Goal: Check status: Check status

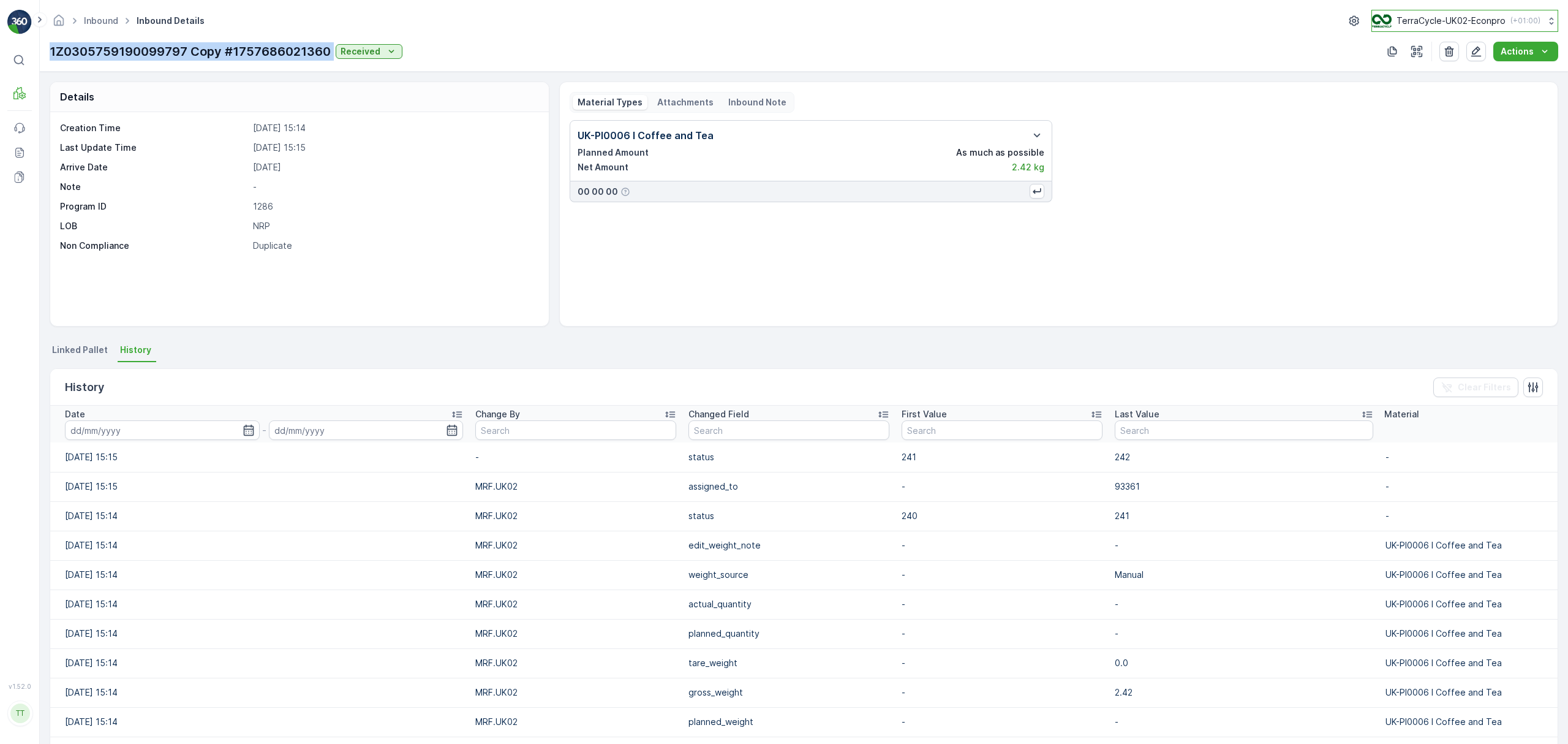
scroll to position [398, 0]
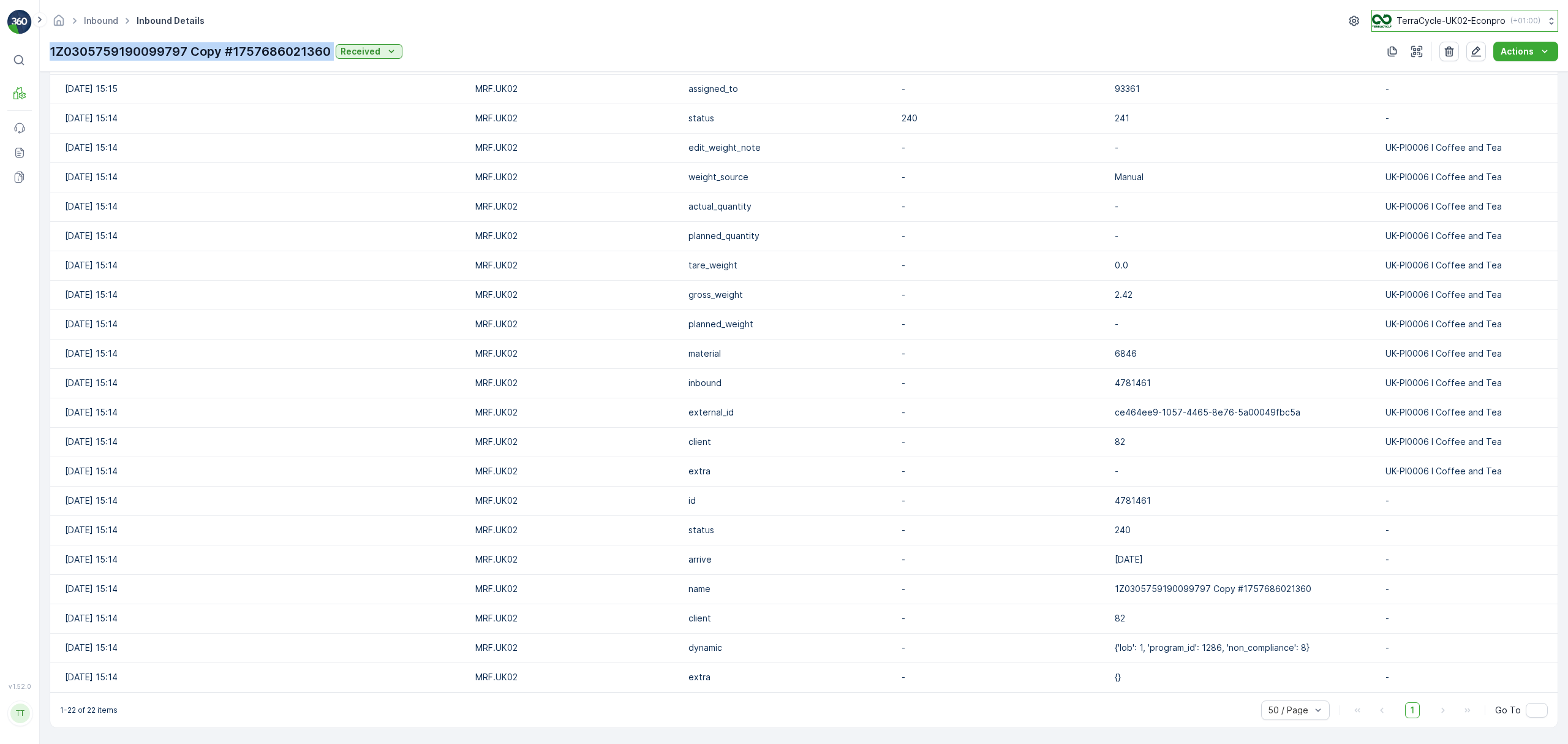
click at [1429, 21] on p "TerraCycle-UK02-Econpro" at bounding box center [1451, 20] width 109 height 12
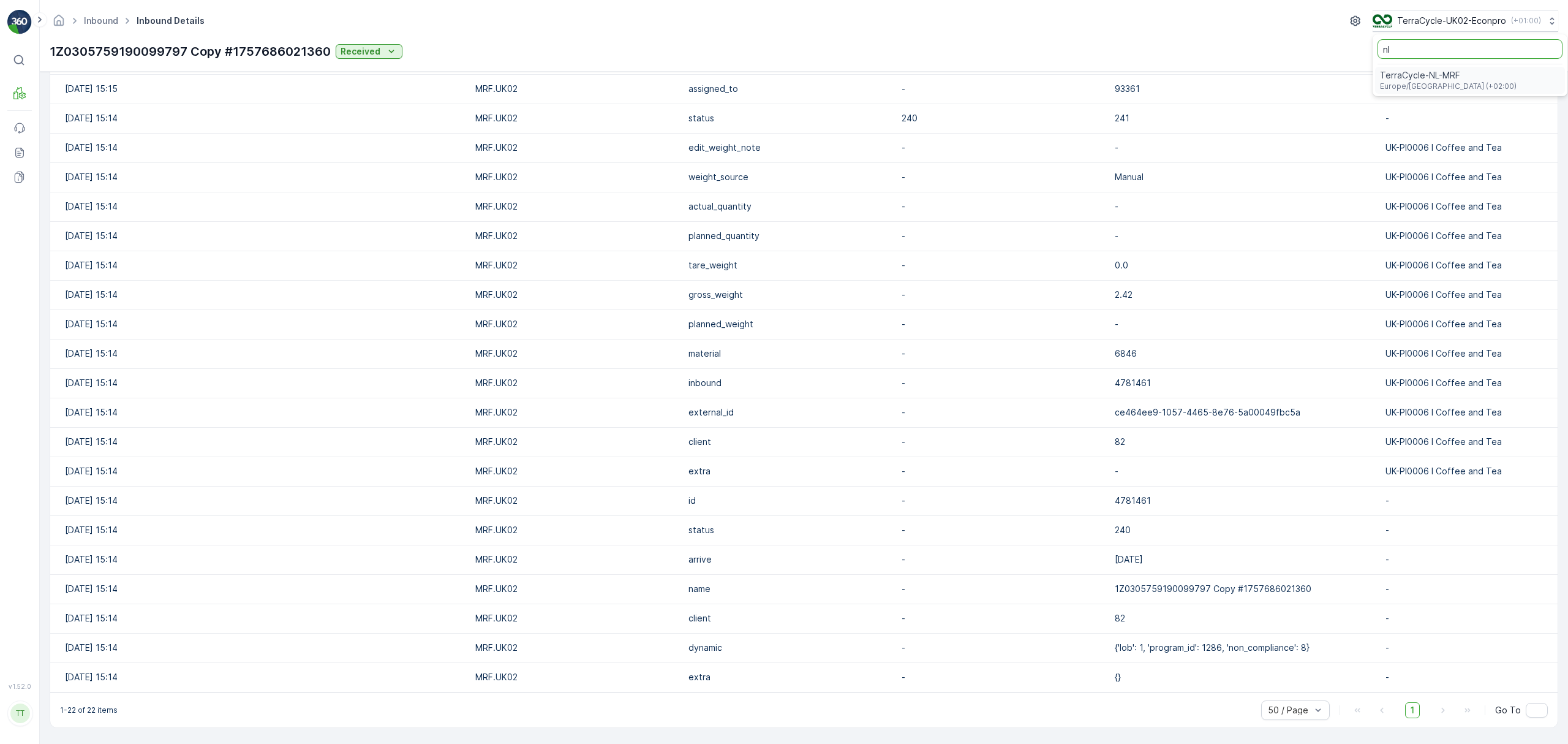
type input "nl"
click at [1432, 85] on span "Europe/Amsterdam (+02:00)" at bounding box center [1449, 87] width 137 height 10
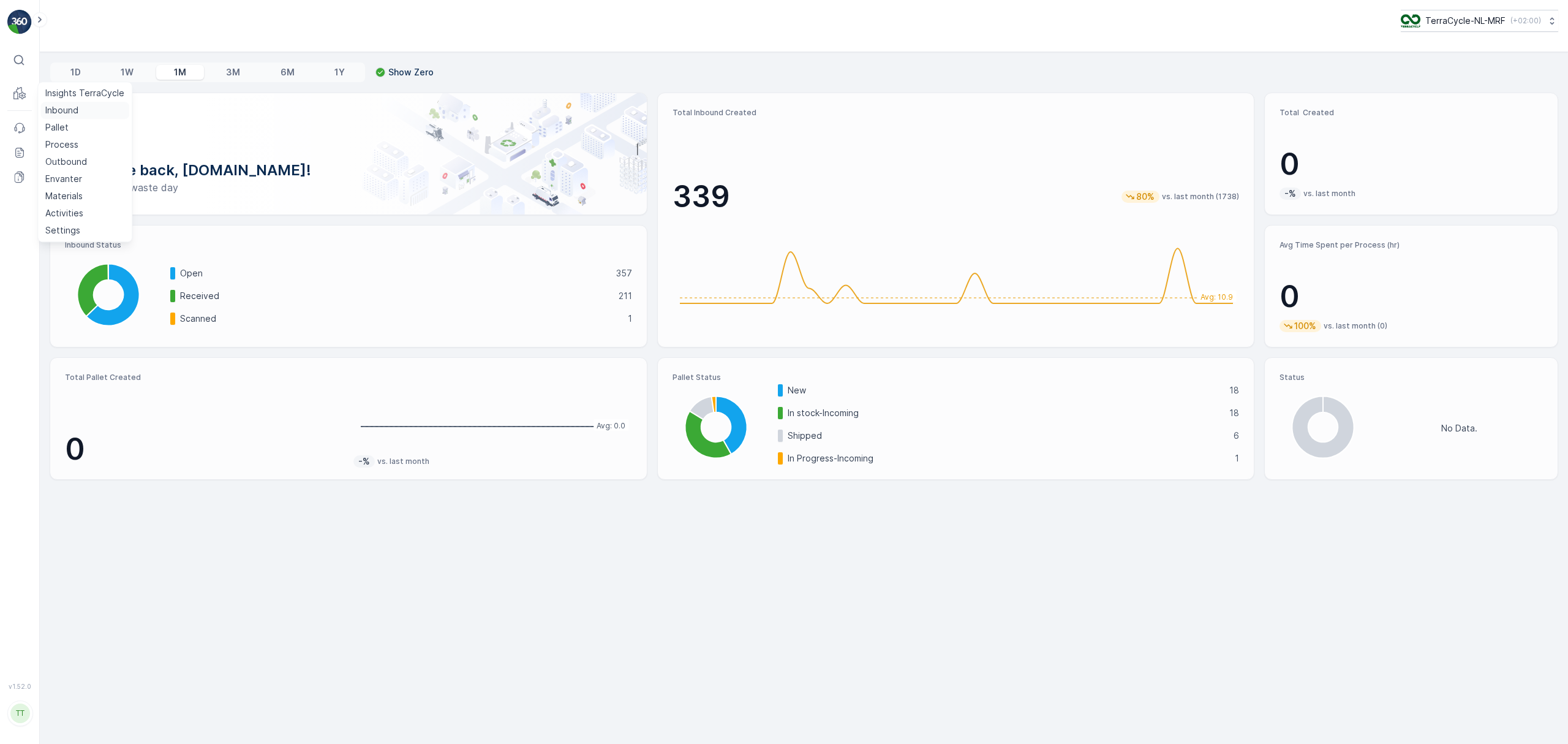
click at [54, 108] on p "Inbound" at bounding box center [62, 109] width 33 height 12
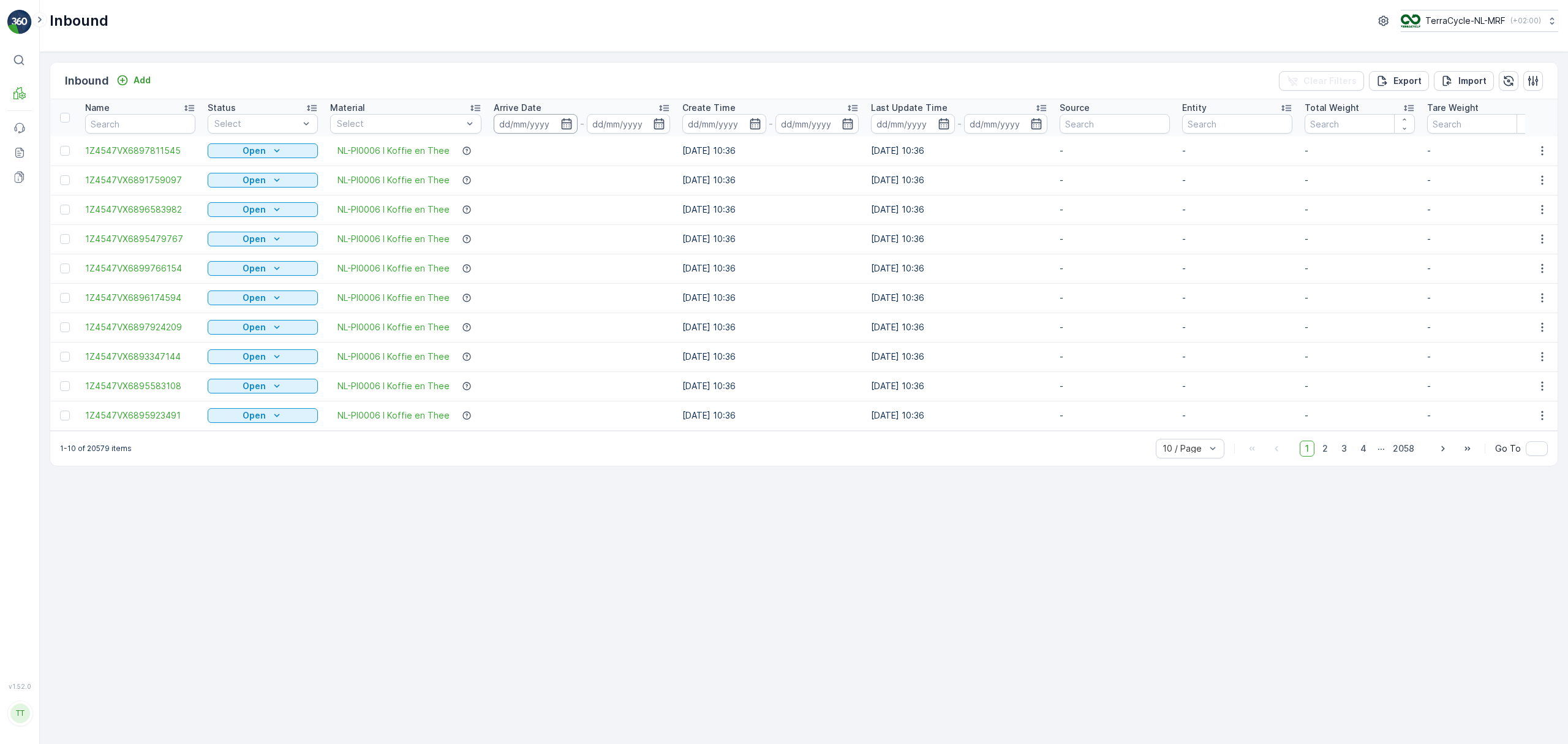
drag, startPoint x: 527, startPoint y: 123, endPoint x: 527, endPoint y: 133, distance: 10.0
click at [527, 123] on input at bounding box center [536, 124] width 84 height 20
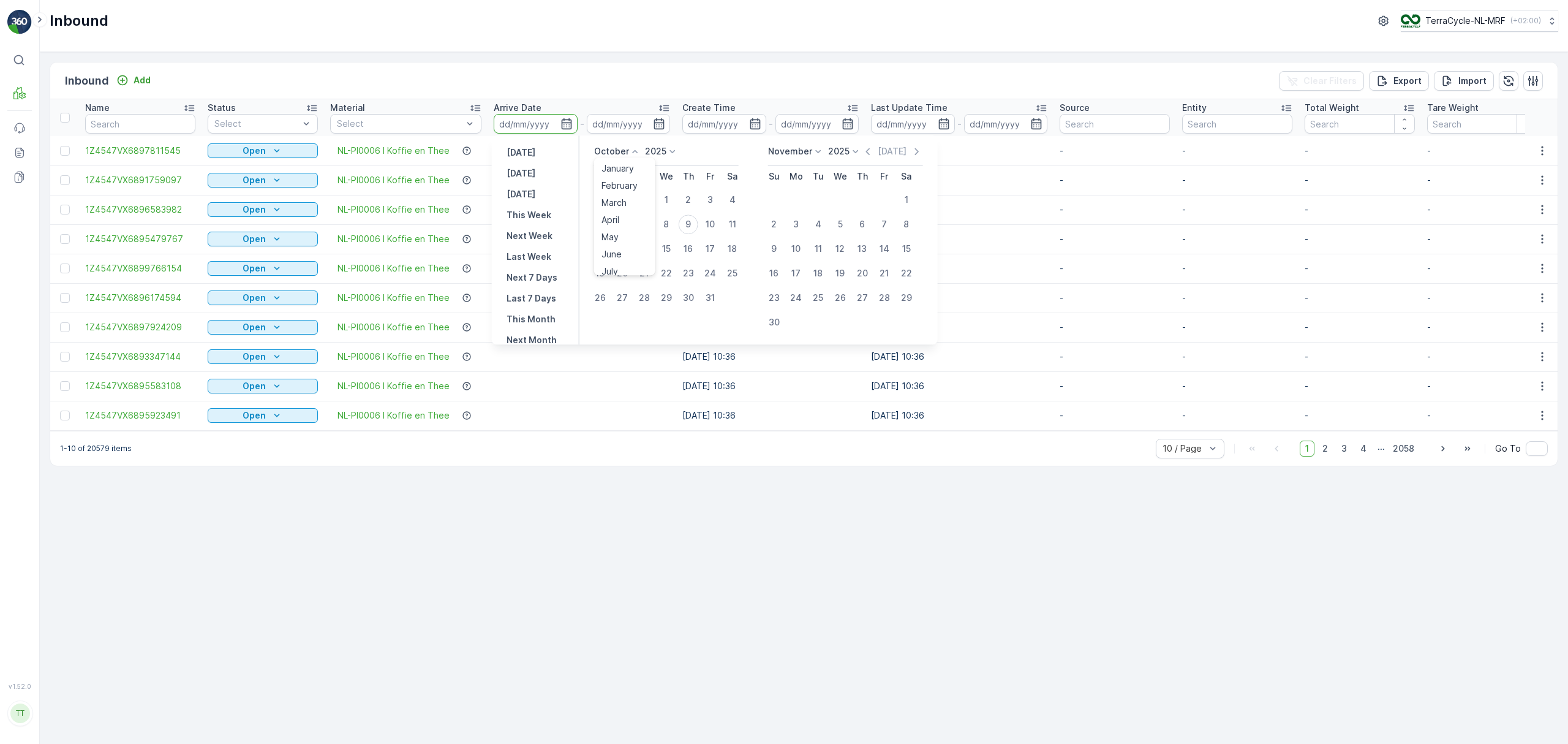
click at [601, 146] on p "October" at bounding box center [612, 151] width 35 height 12
click at [620, 195] on span "August" at bounding box center [616, 195] width 29 height 12
click at [711, 200] on div "1" at bounding box center [711, 200] width 20 height 20
type input "[DATE]"
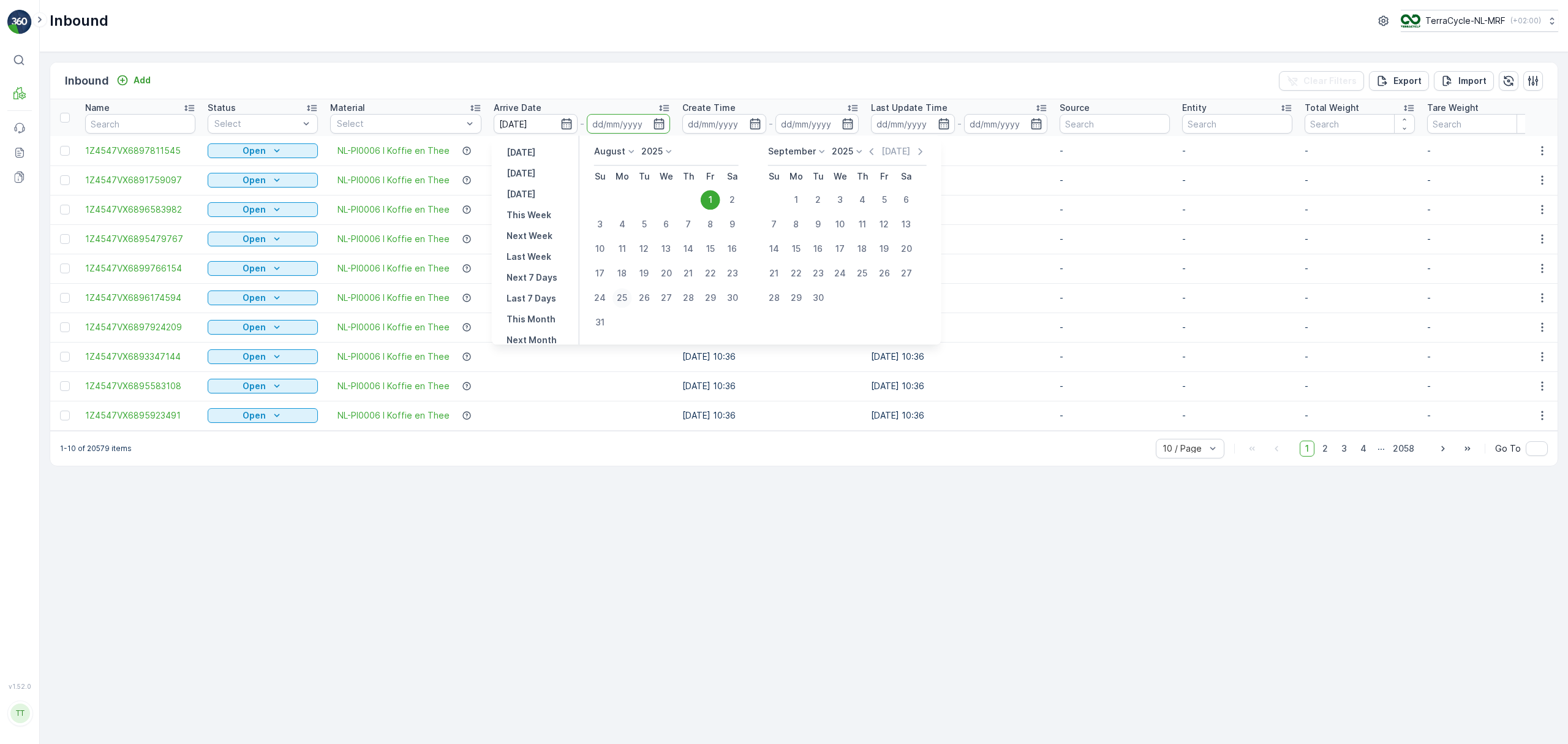
click at [621, 293] on div "25" at bounding box center [622, 298] width 20 height 20
type input "[DATE]"
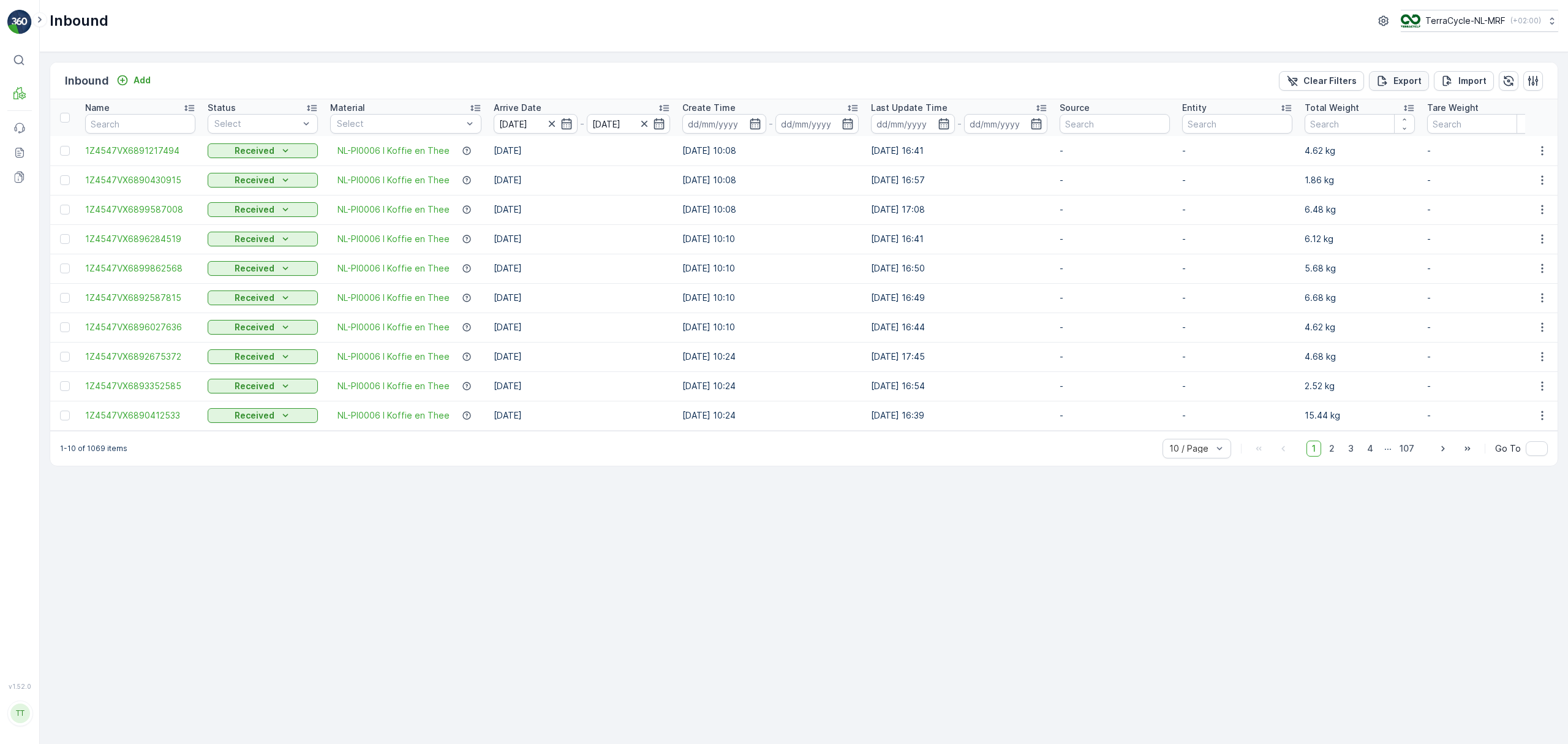
click at [1407, 76] on p "Export" at bounding box center [1408, 81] width 29 height 12
click at [614, 121] on input "[DATE]" at bounding box center [629, 124] width 84 height 20
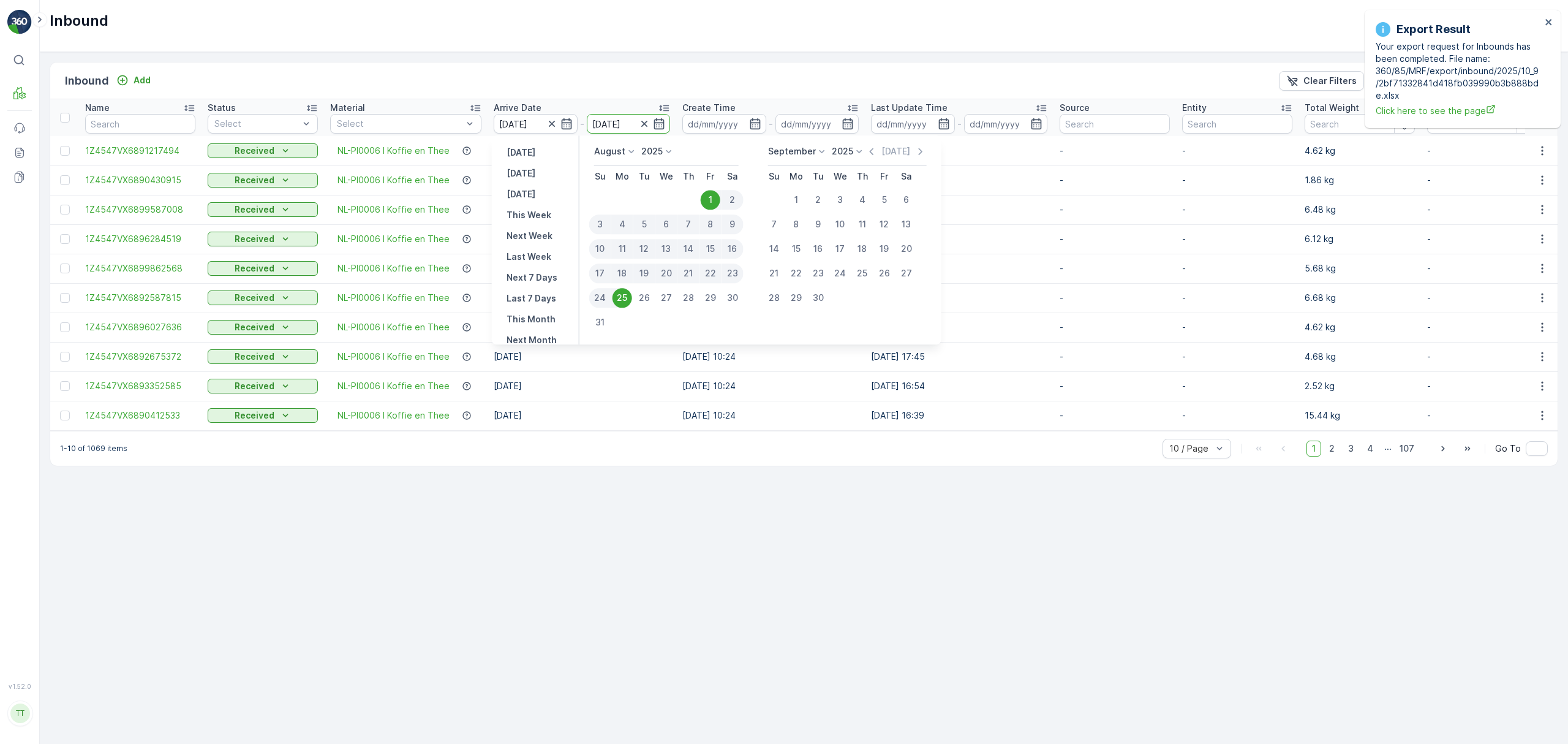
click at [623, 244] on div "11" at bounding box center [622, 248] width 22 height 20
type input "[DATE]"
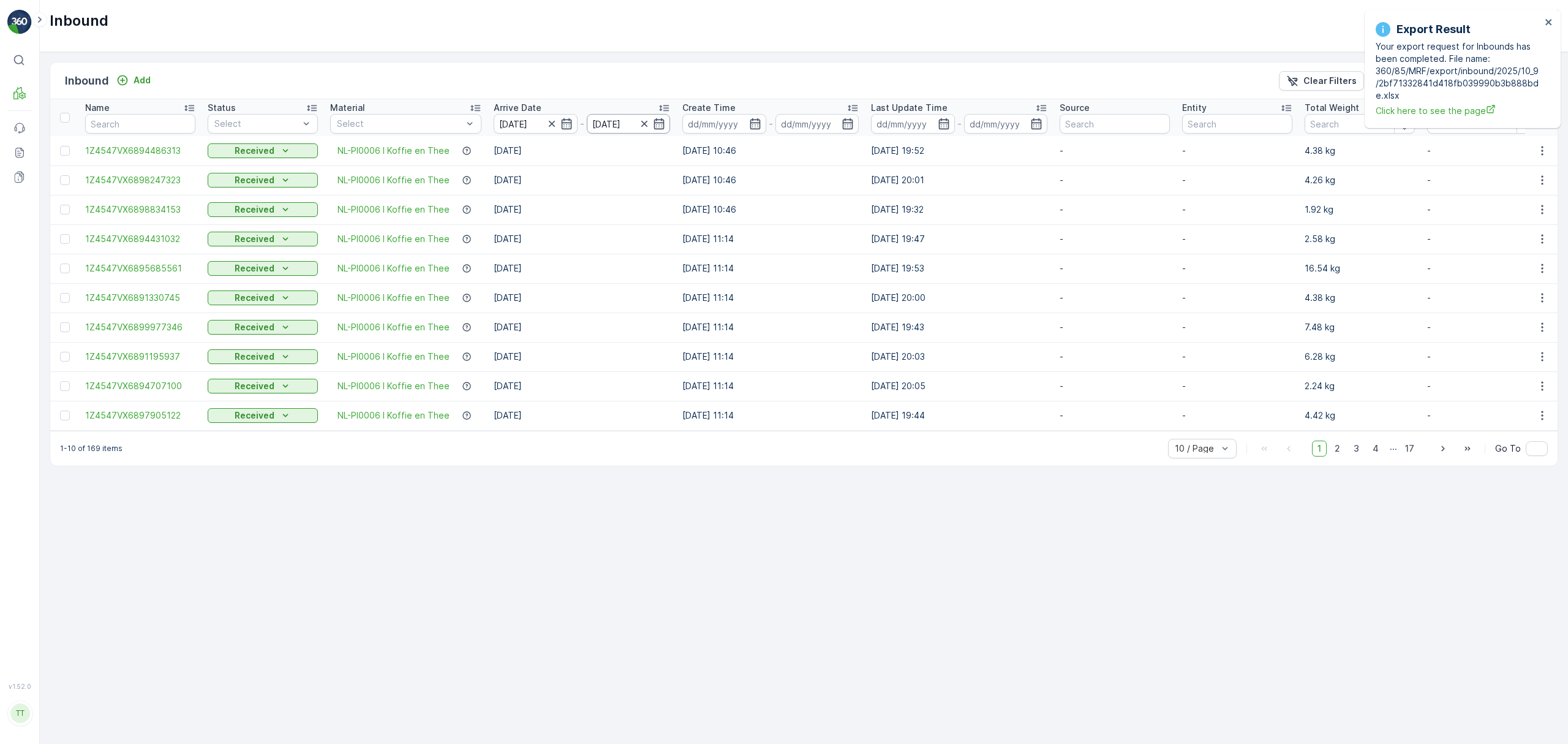
click at [610, 123] on input "[DATE]" at bounding box center [629, 124] width 84 height 20
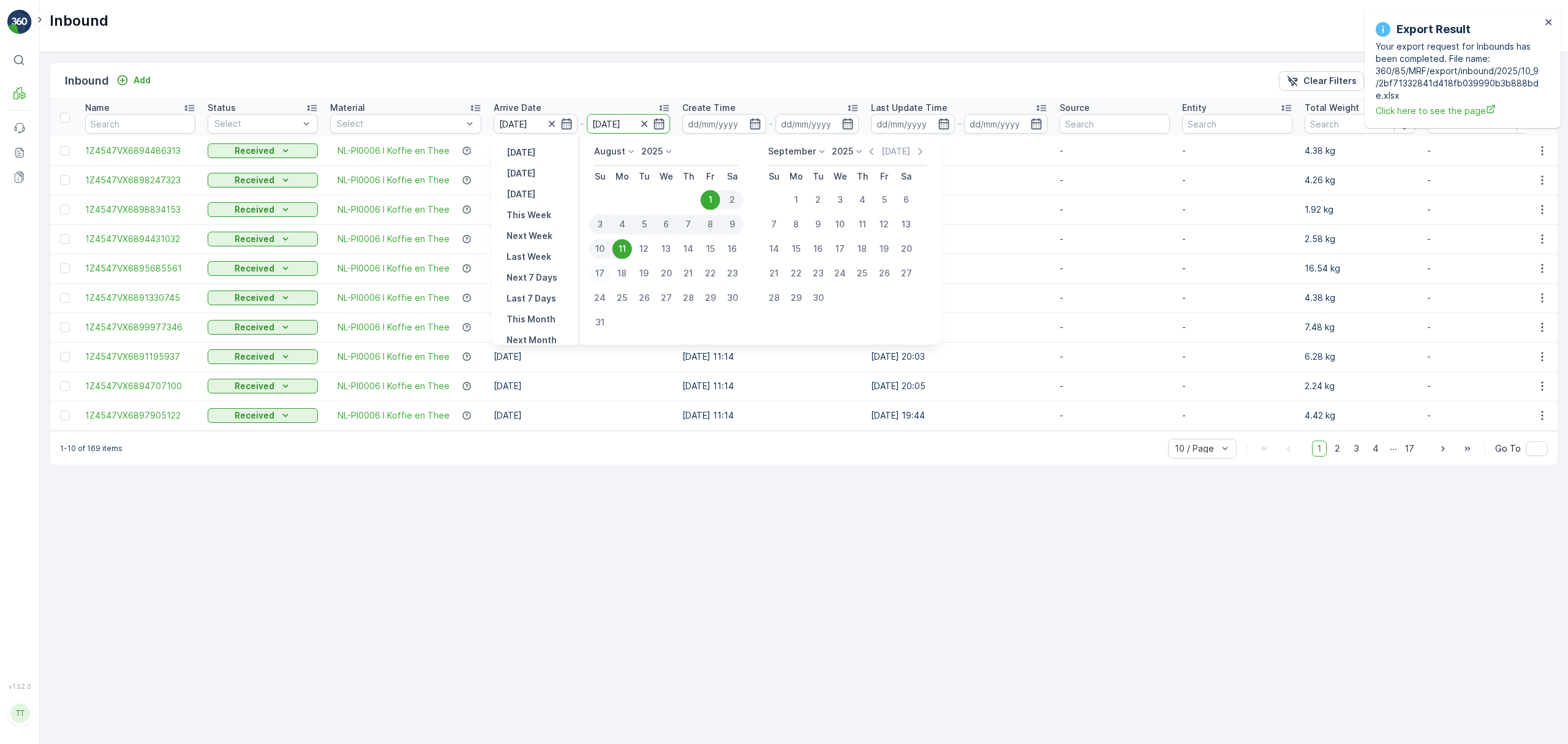
click at [597, 267] on div "17" at bounding box center [600, 273] width 20 height 20
type input "[DATE]"
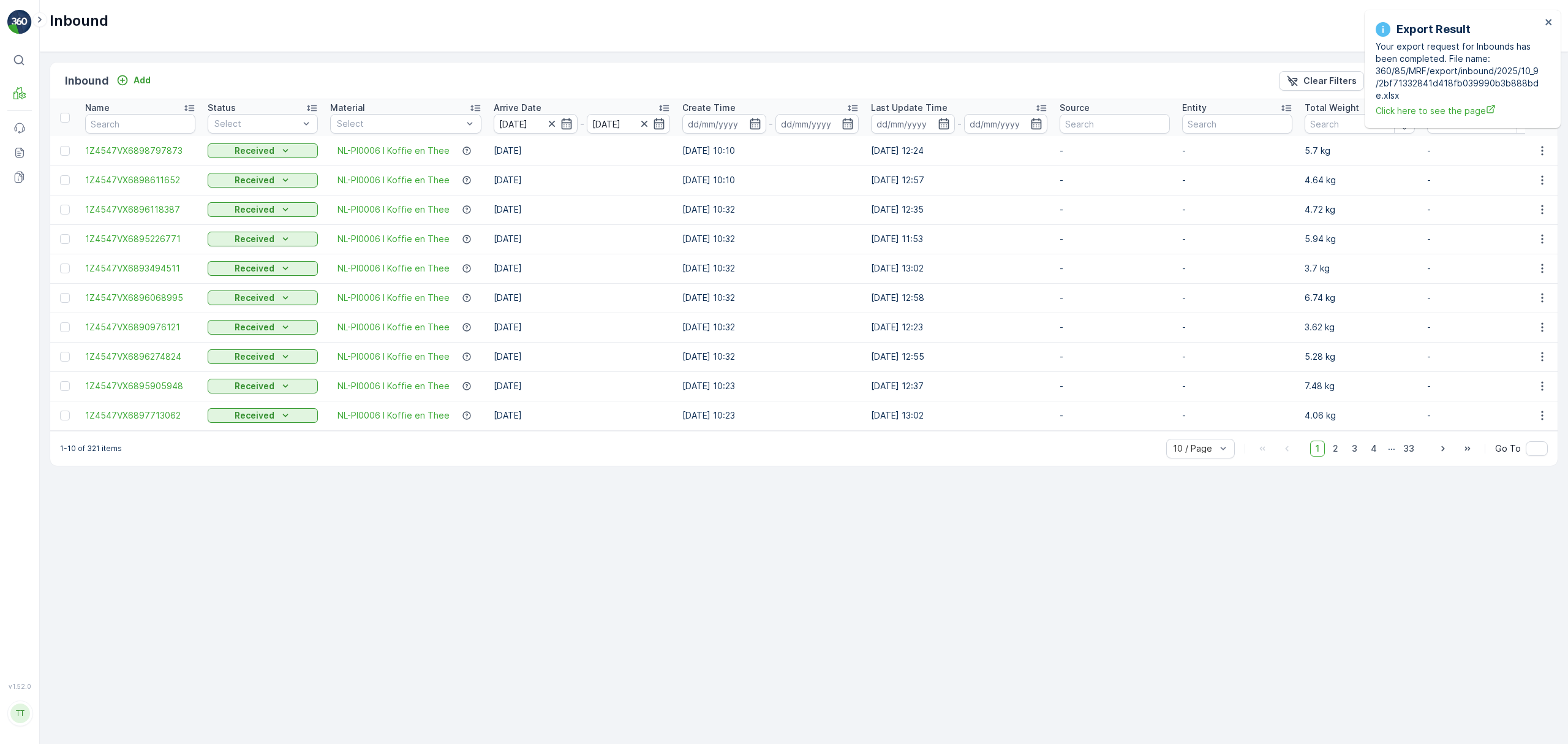
click at [522, 120] on input "[DATE]" at bounding box center [536, 124] width 84 height 20
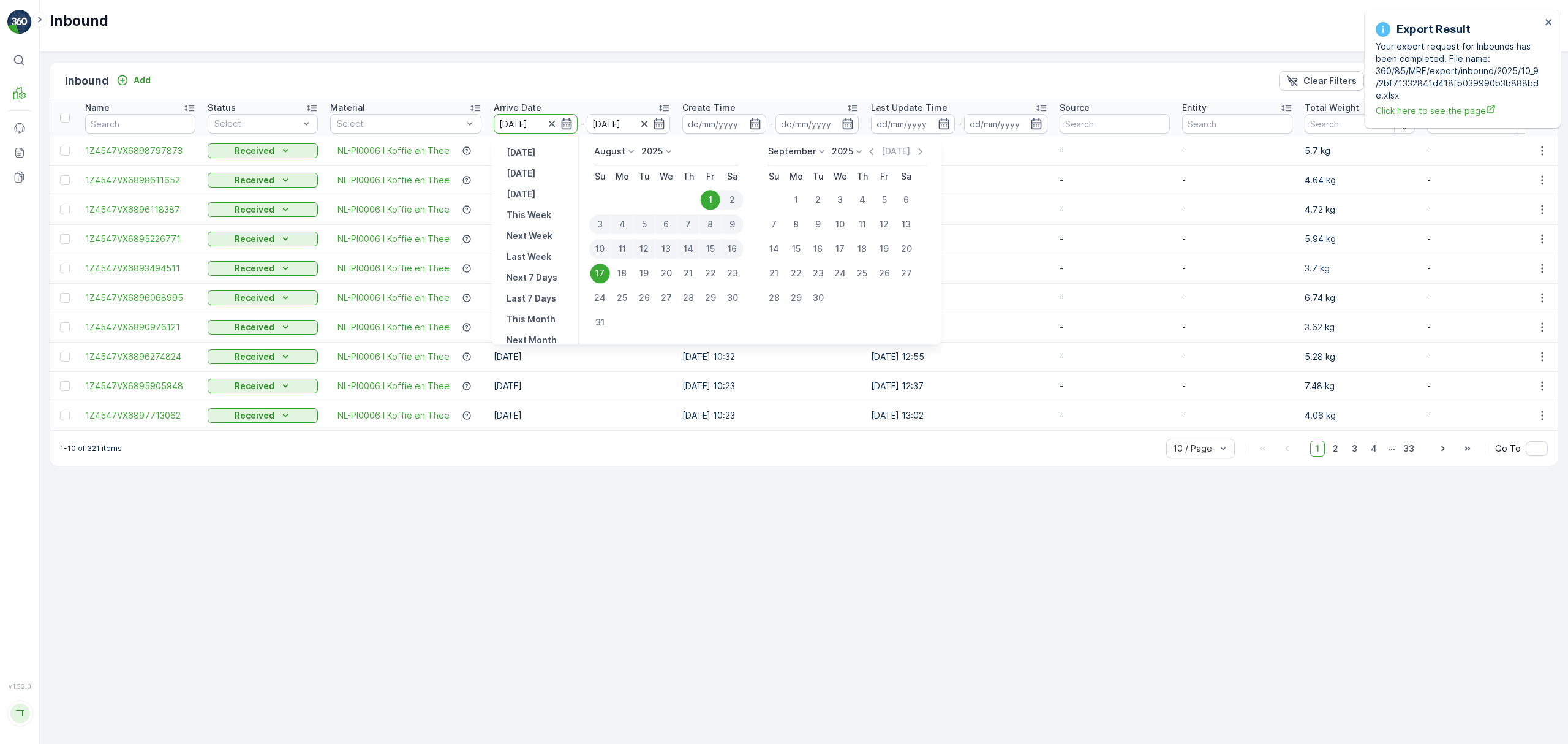
click at [642, 246] on div "12" at bounding box center [644, 248] width 22 height 20
type input "[DATE]"
click at [636, 388] on td "[DATE]" at bounding box center [582, 385] width 188 height 29
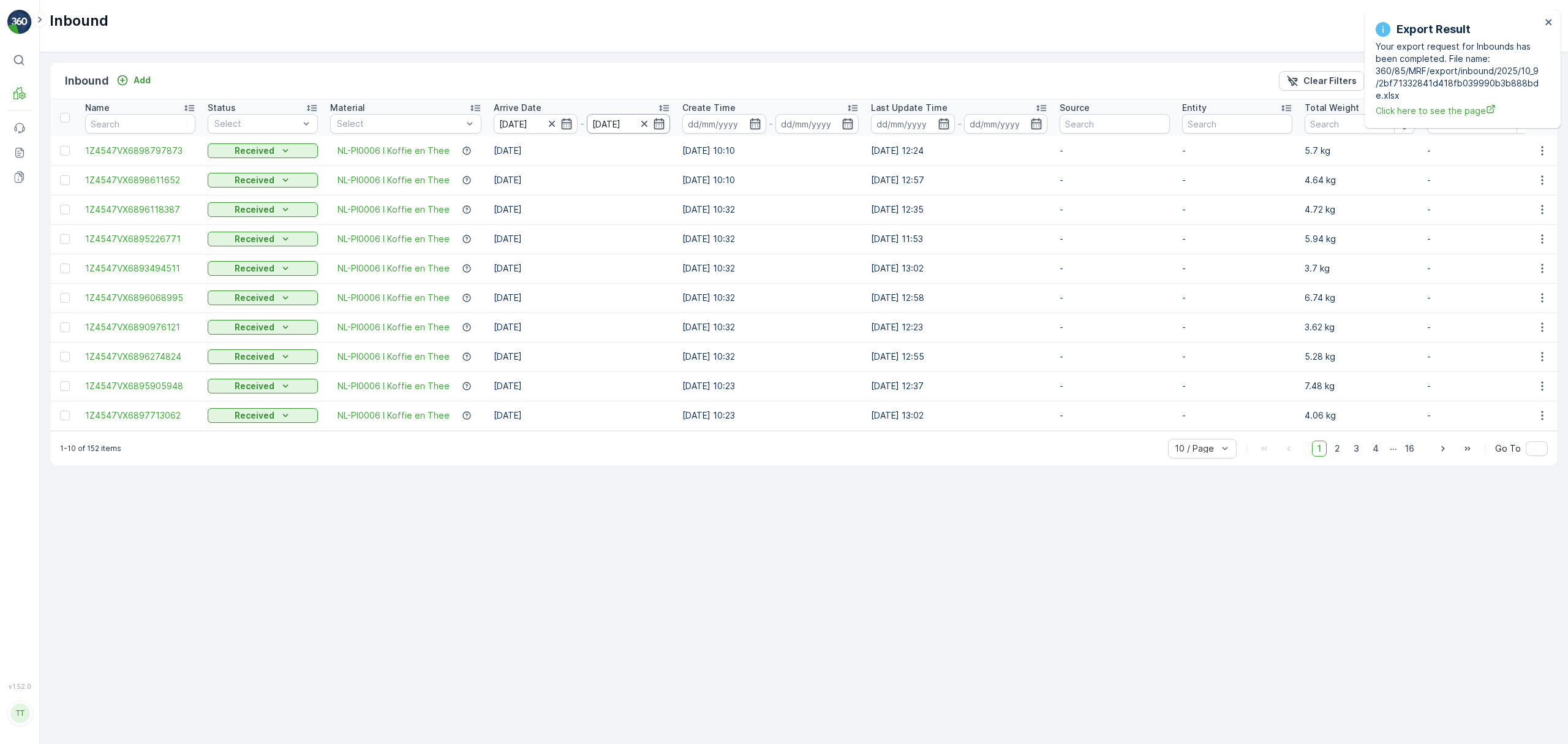
click at [604, 126] on input "[DATE]" at bounding box center [629, 124] width 84 height 20
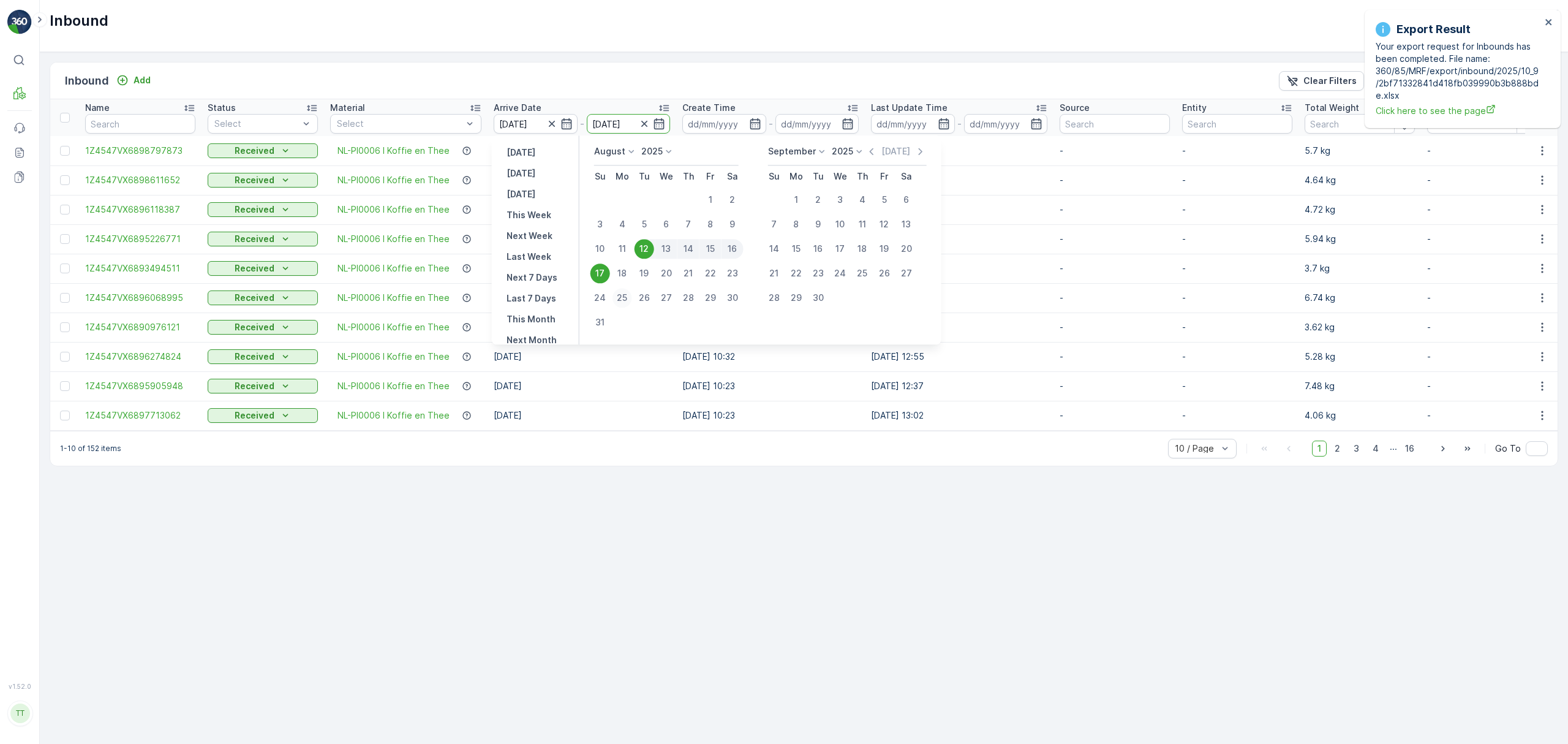
click at [620, 294] on div "25" at bounding box center [622, 298] width 20 height 20
type input "[DATE]"
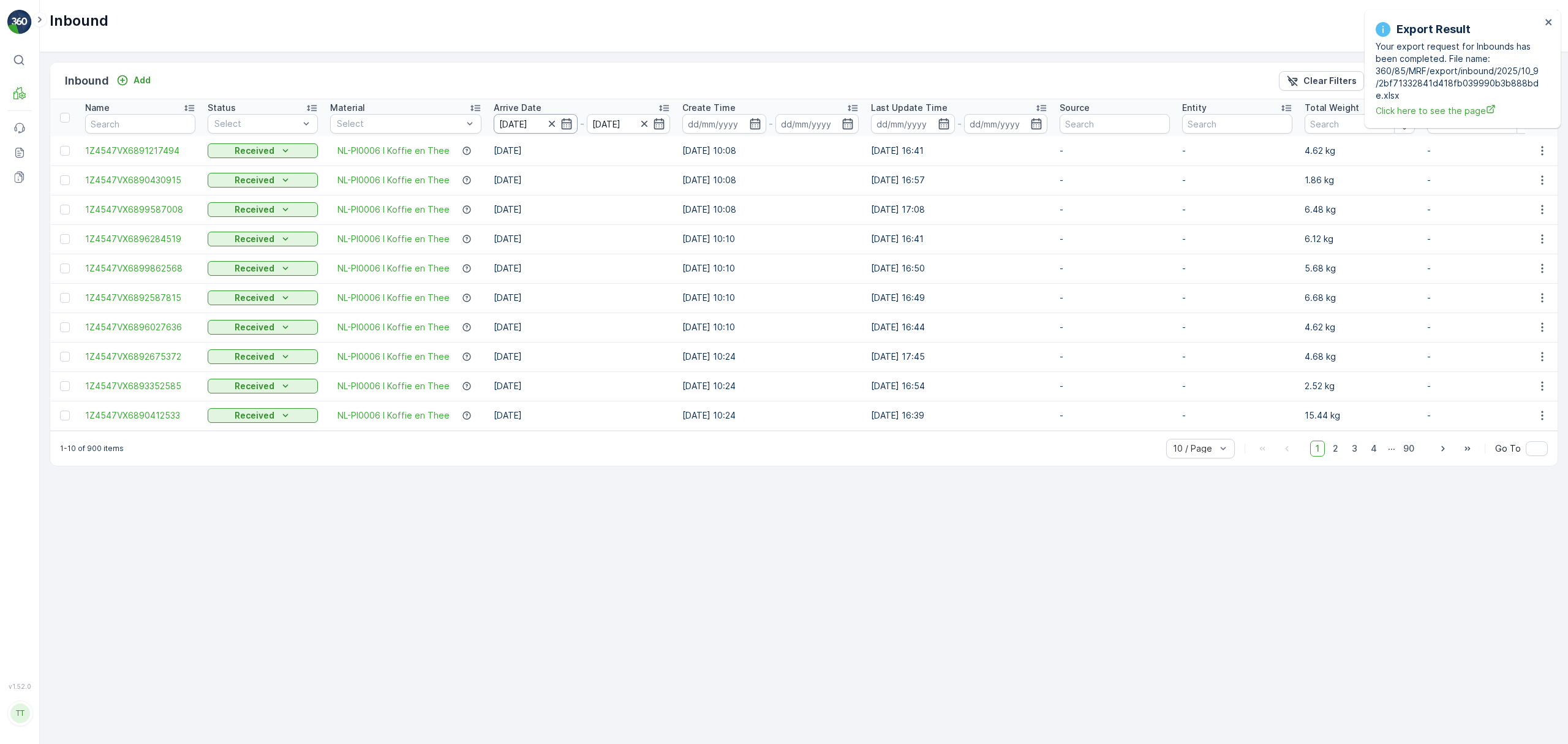
click at [508, 123] on input "[DATE]" at bounding box center [536, 124] width 84 height 20
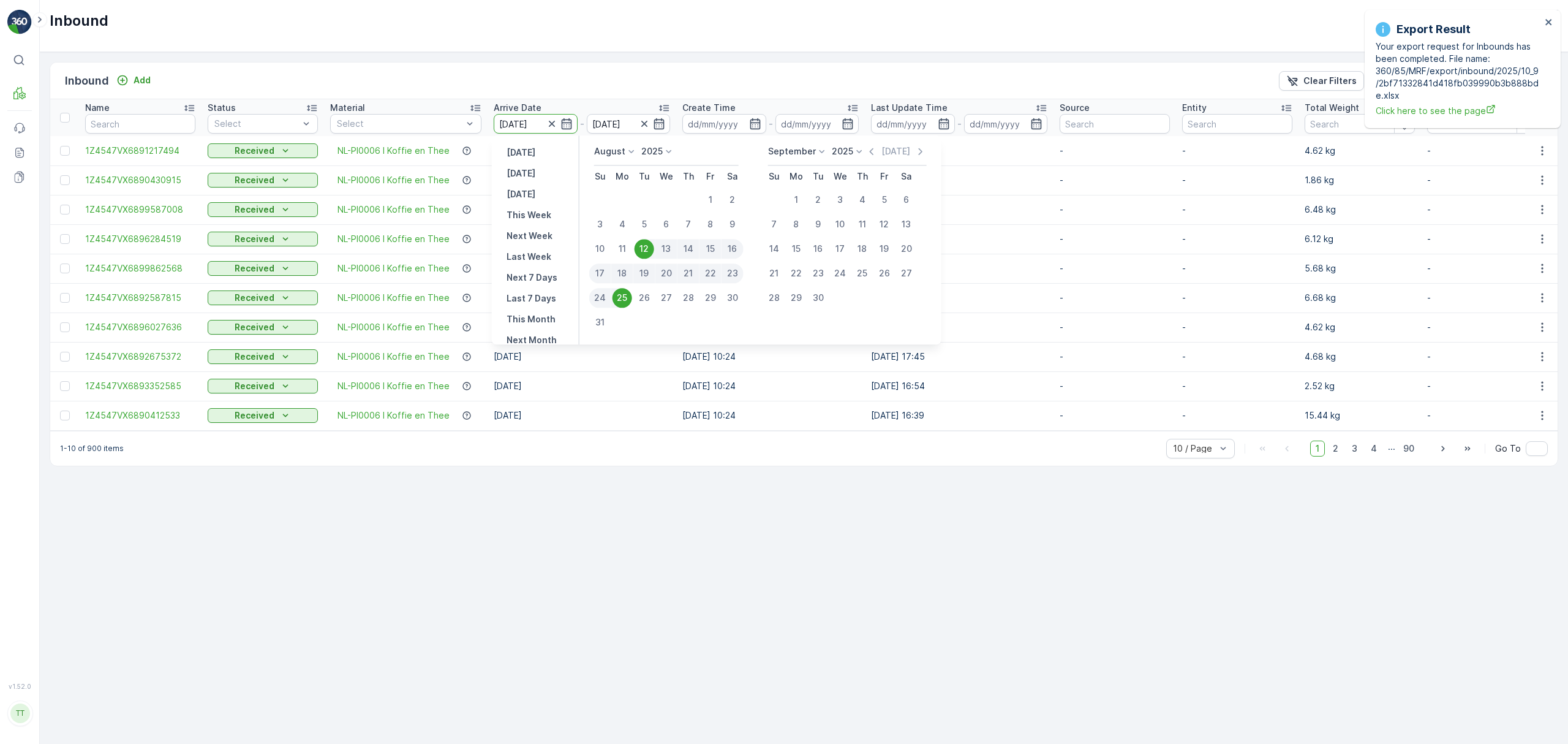
click at [627, 275] on div "18" at bounding box center [622, 273] width 22 height 20
type input "[DATE]"
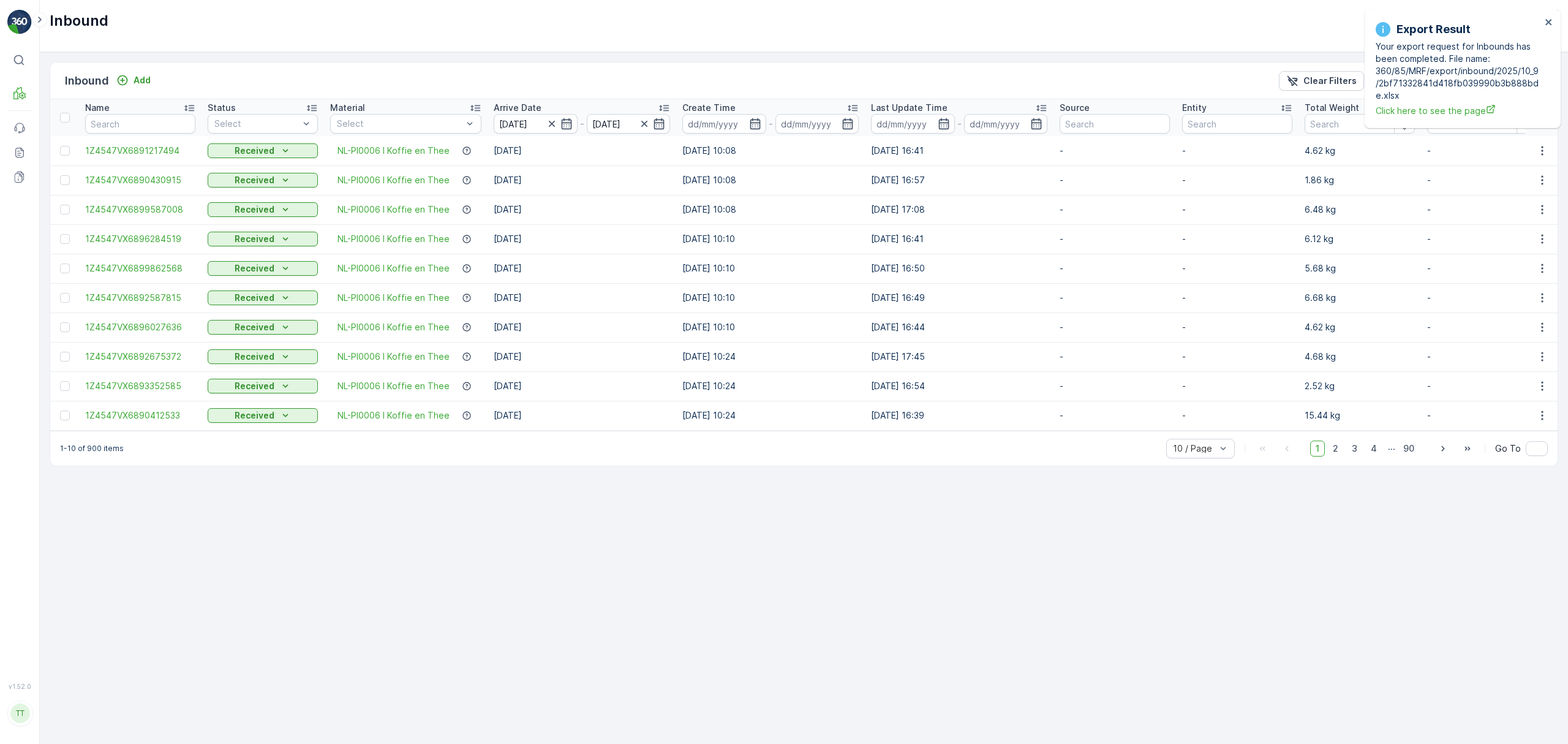
click at [589, 400] on td "[DATE]" at bounding box center [582, 385] width 188 height 29
click at [1195, 202] on td "-" at bounding box center [1237, 209] width 123 height 29
click at [1549, 22] on icon "close" at bounding box center [1548, 22] width 6 height 6
click at [1549, 26] on icon "close" at bounding box center [1549, 22] width 9 height 10
click at [1396, 76] on p "Export" at bounding box center [1408, 81] width 29 height 12
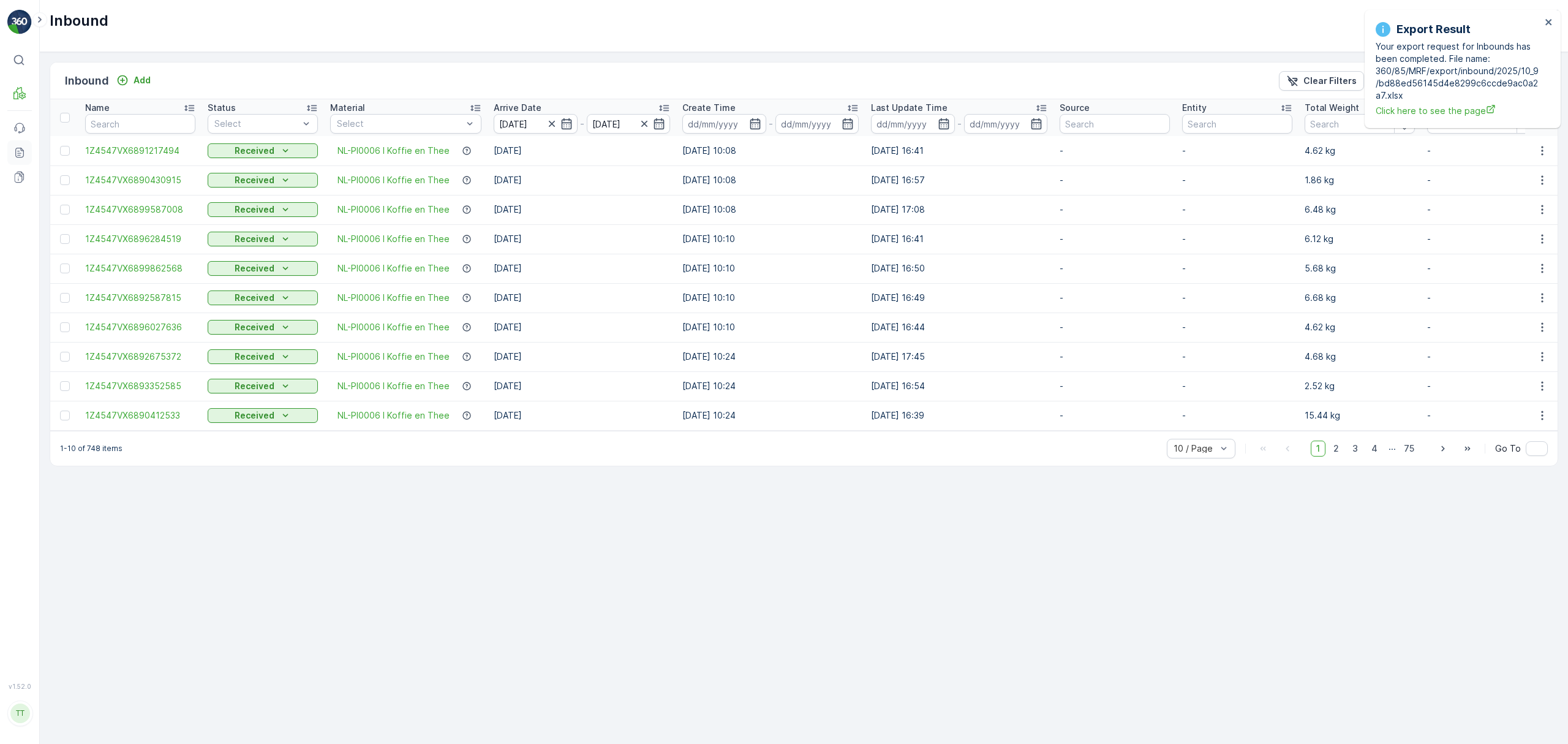
click at [22, 157] on icon at bounding box center [19, 152] width 12 height 12
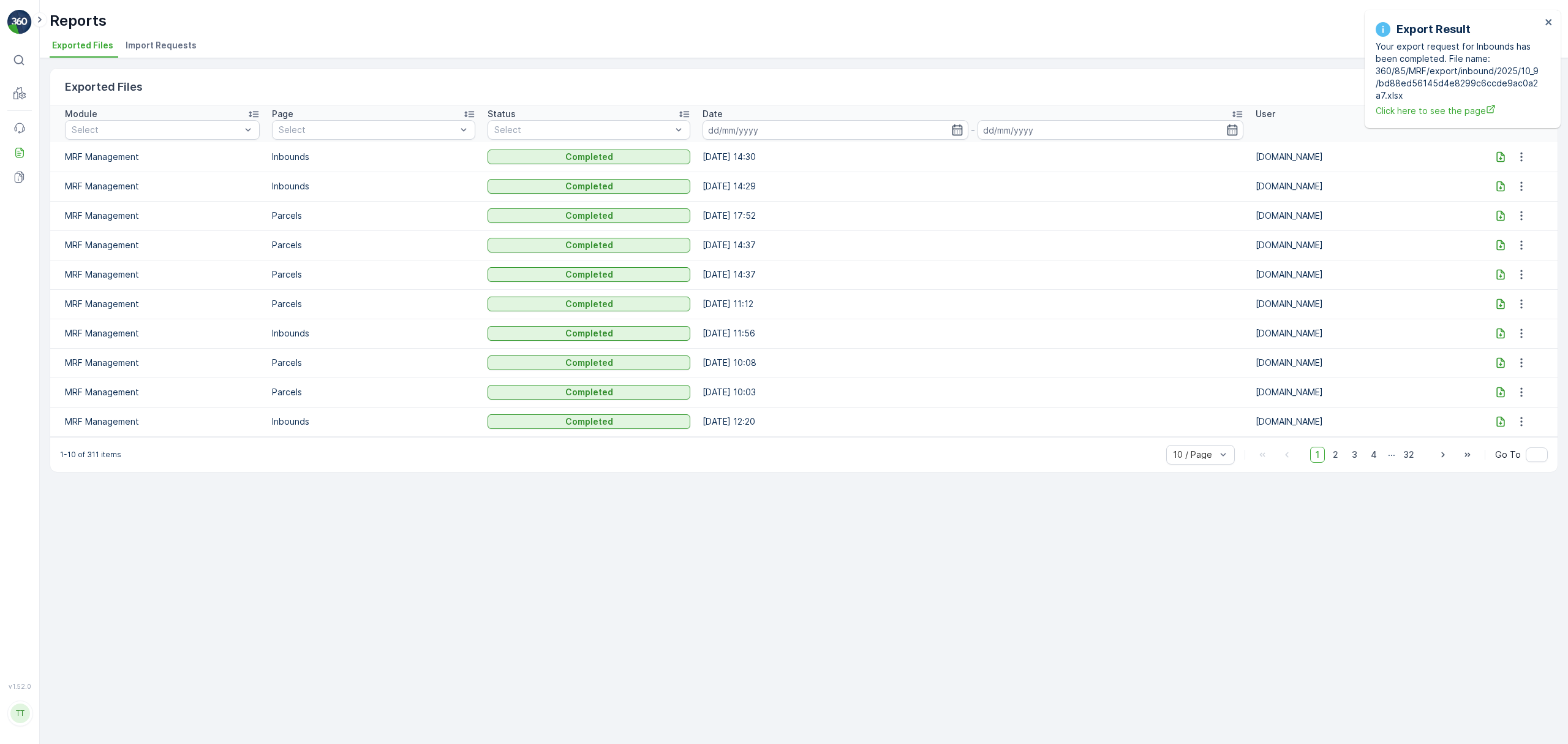
click at [1498, 157] on icon at bounding box center [1500, 156] width 12 height 12
click at [60, 112] on p "Inbound" at bounding box center [62, 109] width 33 height 12
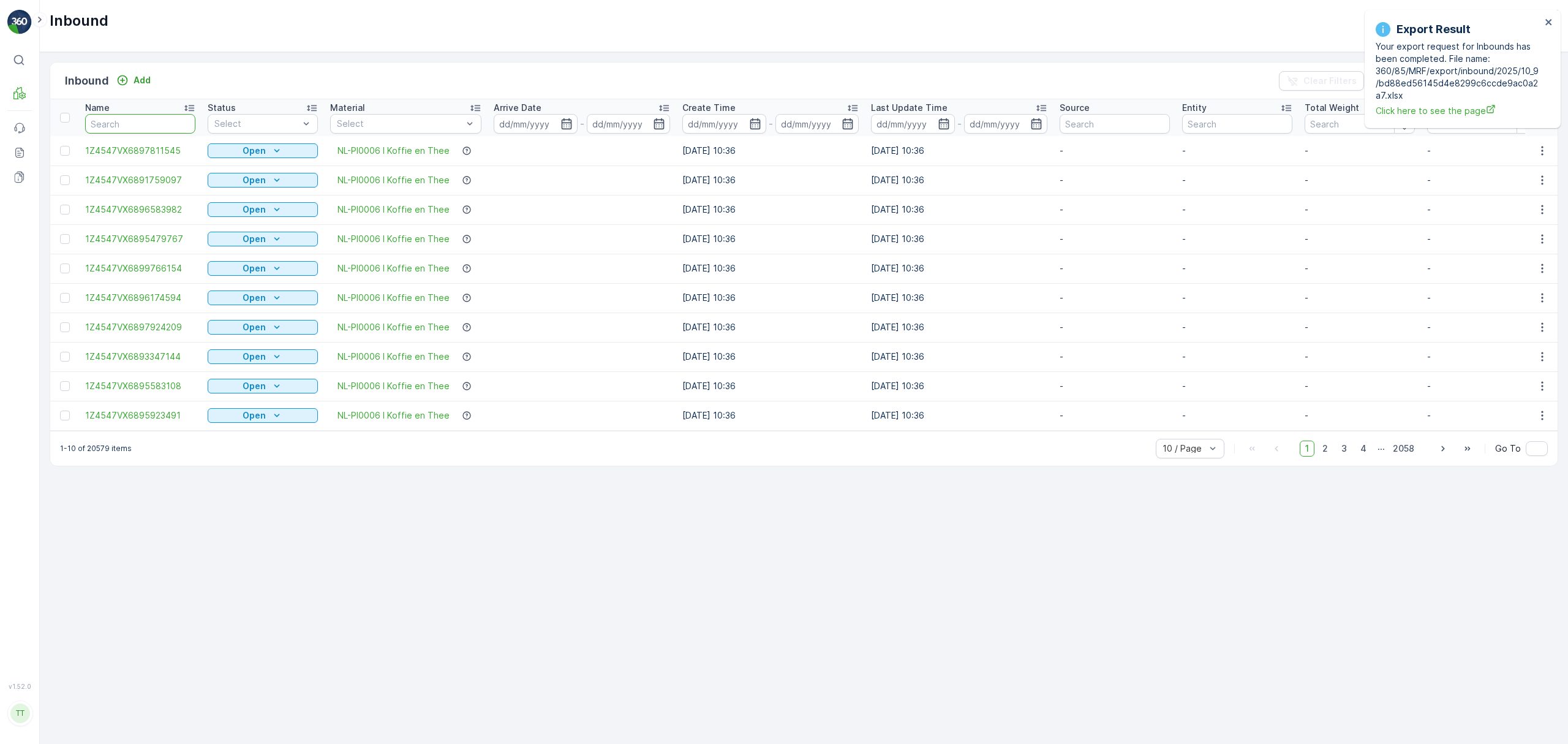
click at [144, 125] on input "text" at bounding box center [140, 124] width 110 height 20
paste input "1Z4547VX9199296494"
type input "1Z4547VX9199296494"
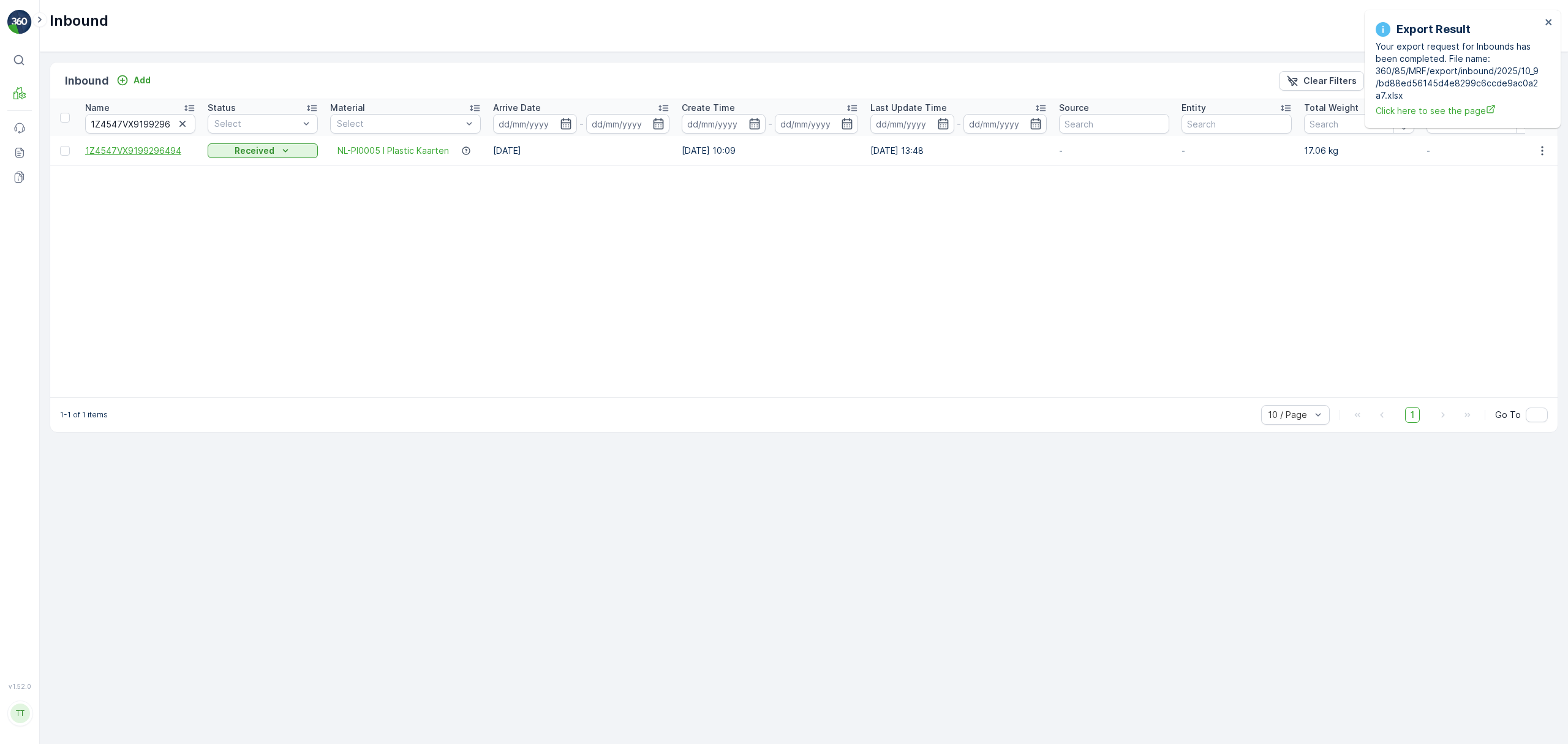
click at [165, 150] on span "1Z4547VX9199296494" at bounding box center [140, 150] width 110 height 12
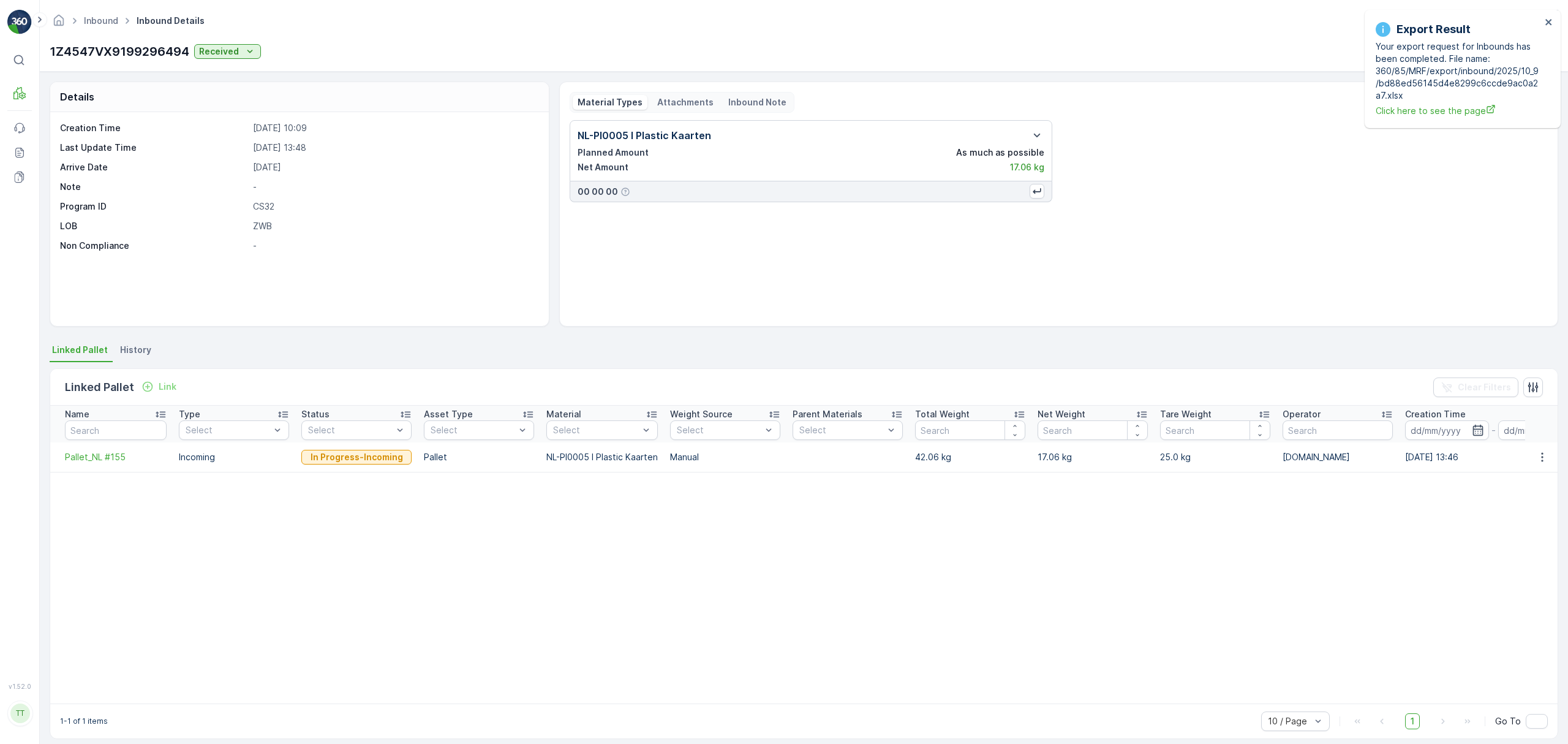
click at [130, 352] on span "History" at bounding box center [135, 349] width 31 height 12
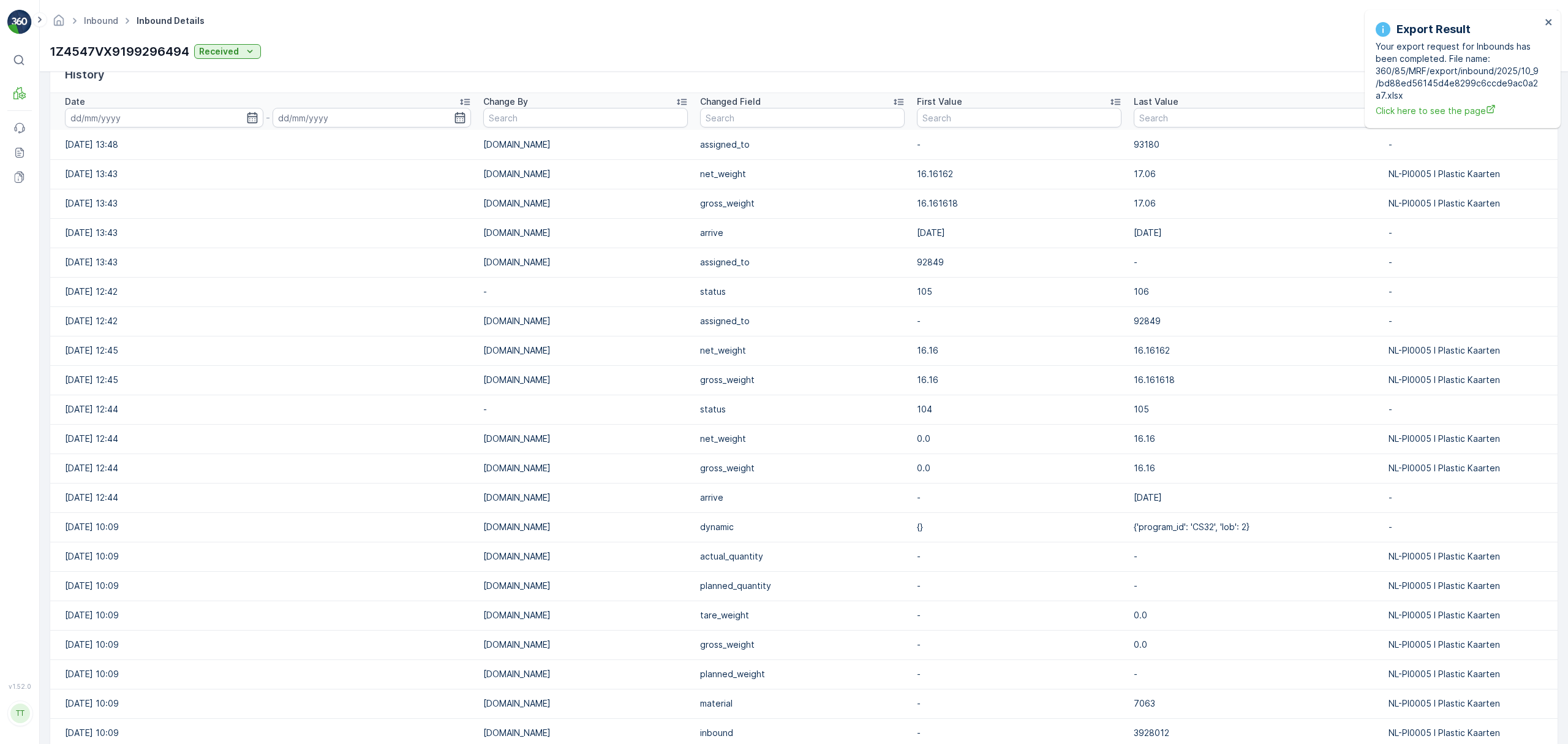
scroll to position [277, 0]
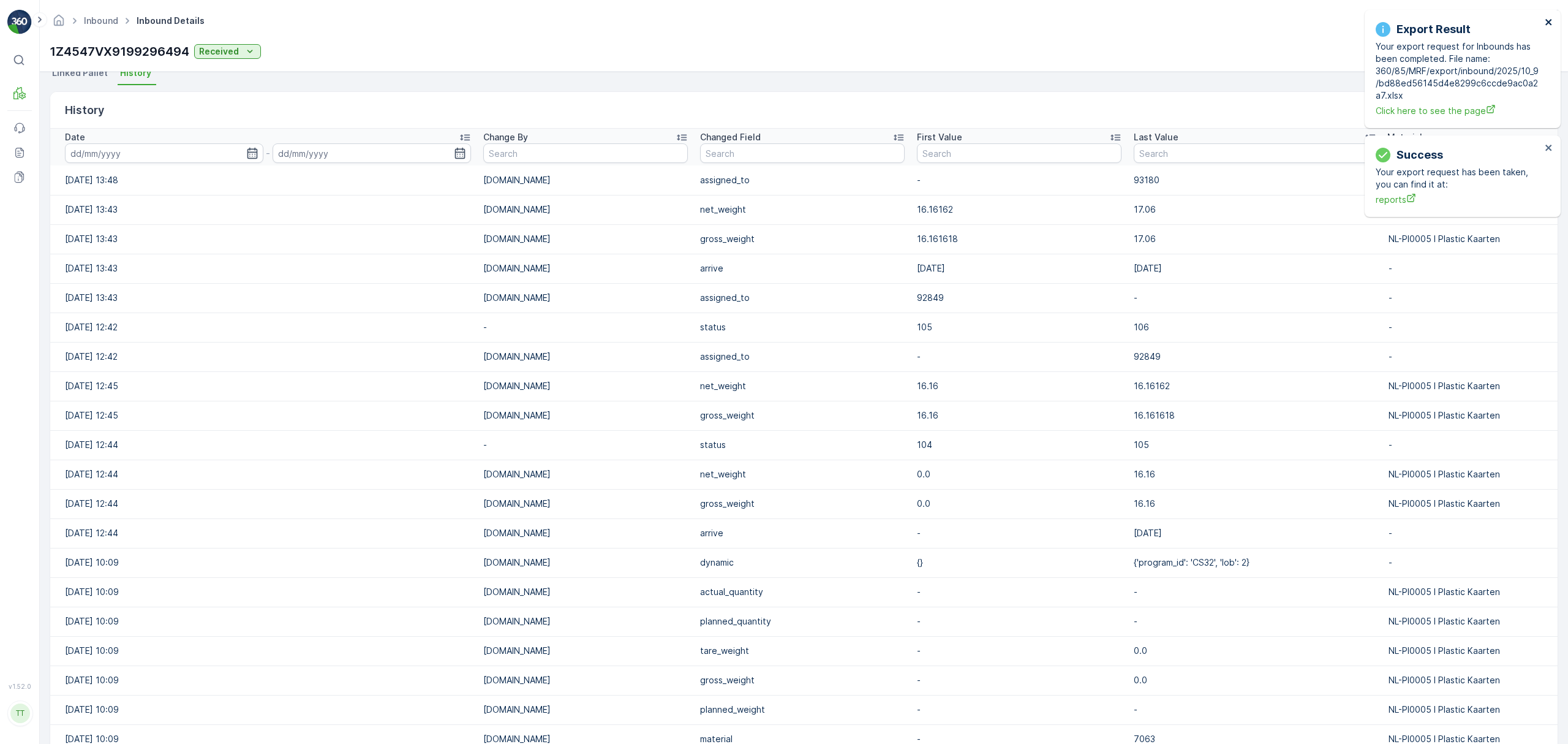
click at [1546, 23] on icon "close" at bounding box center [1549, 22] width 9 height 10
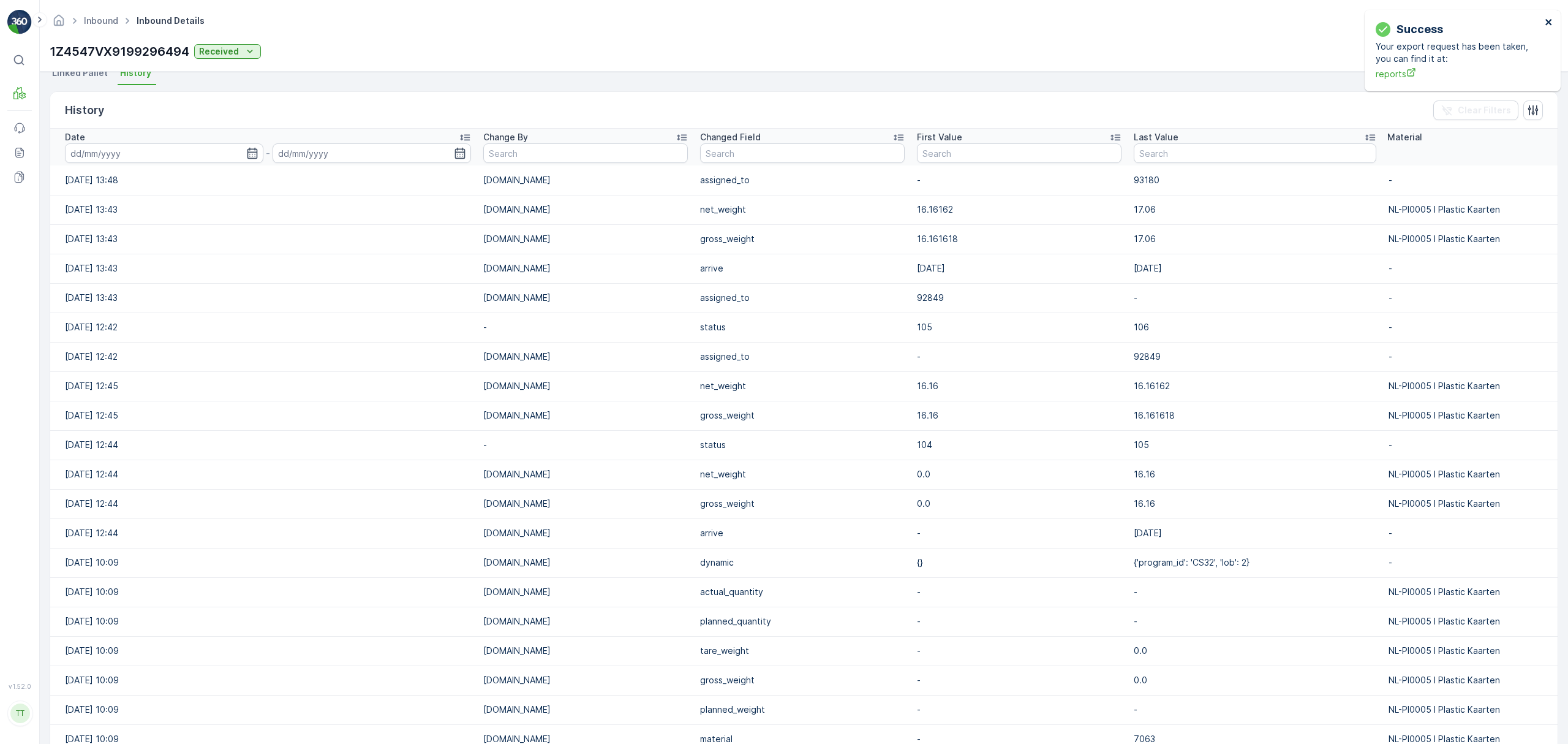
click at [1546, 21] on icon "close" at bounding box center [1549, 22] width 9 height 10
drag, startPoint x: 188, startPoint y: 49, endPoint x: 42, endPoint y: 42, distance: 146.2
click at [42, 42] on div "Inbound Inbound Details TerraCycle-NL-MRF ( +02:00 ) 1Z4547VX9199296494 Receive…" at bounding box center [804, 35] width 1528 height 71
copy p "1Z4547VX9199296494"
